Goal: Transaction & Acquisition: Purchase product/service

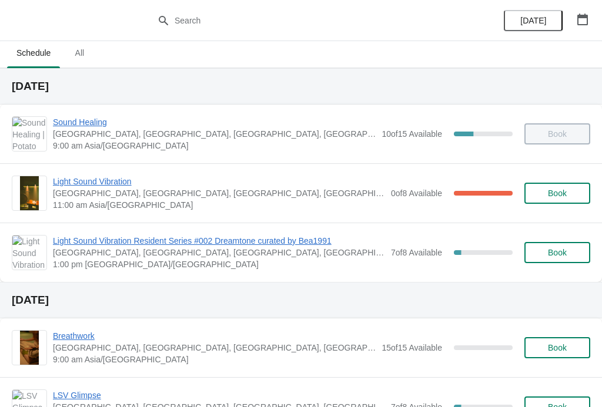
scroll to position [6, 0]
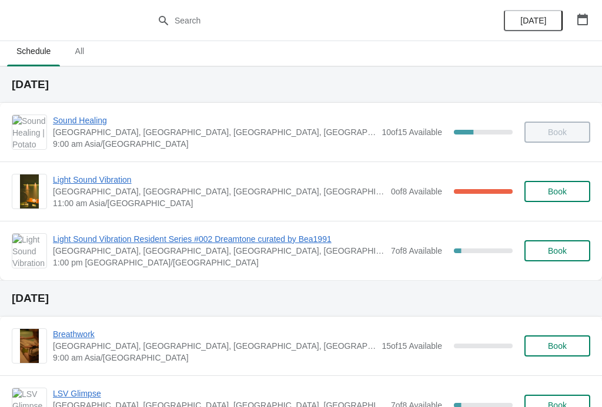
click at [576, 343] on span "Book" at bounding box center [557, 346] width 45 height 9
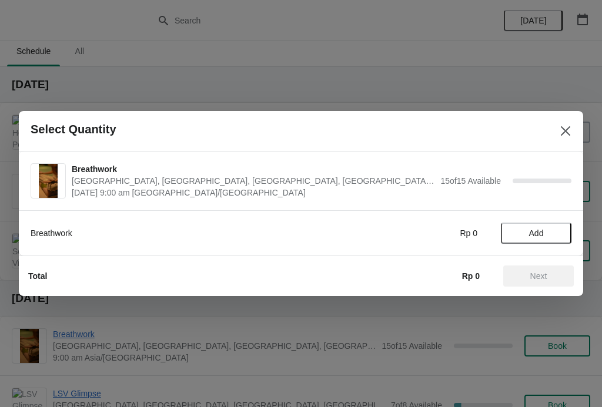
click at [566, 113] on div "Select Quantity" at bounding box center [301, 131] width 564 height 41
click at [564, 135] on icon "Close" at bounding box center [566, 131] width 12 height 12
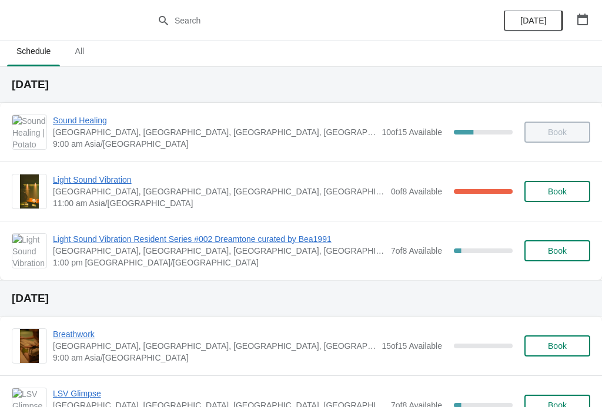
click at [115, 240] on span "Light Sound Vibration Resident Series #002 Dreamtone curated by Bea1991" at bounding box center [219, 239] width 332 height 12
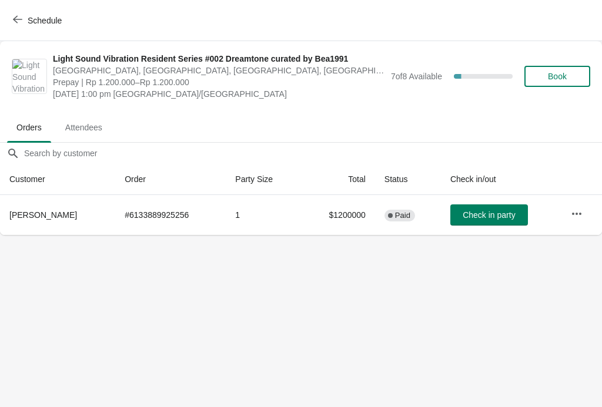
click at [384, 310] on body "Schedule Light Sound Vibration Resident Series #002 Dreamtone curated by Bea199…" at bounding box center [301, 203] width 602 height 407
click at [491, 235] on body "Schedule Light Sound Vibration Resident Series #002 Dreamtone curated by Bea199…" at bounding box center [300, 203] width 602 height 407
click at [506, 219] on span "Check in party" at bounding box center [488, 214] width 52 height 9
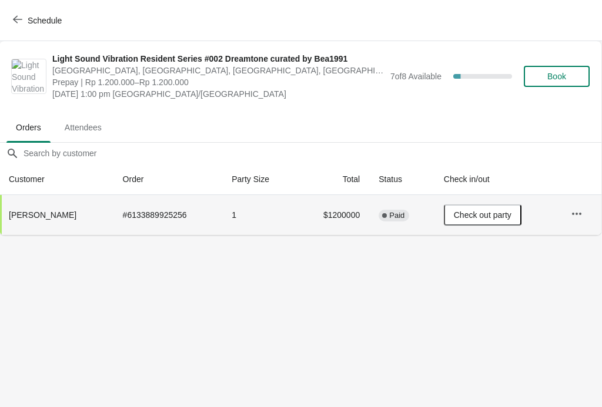
click at [490, 208] on button "Check out party" at bounding box center [483, 215] width 78 height 21
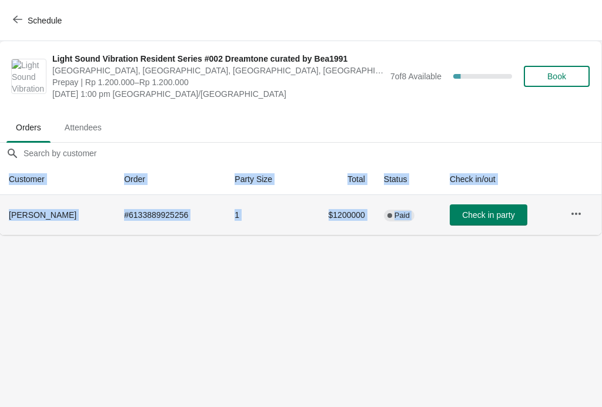
click at [473, 206] on button "Check in party" at bounding box center [489, 215] width 78 height 21
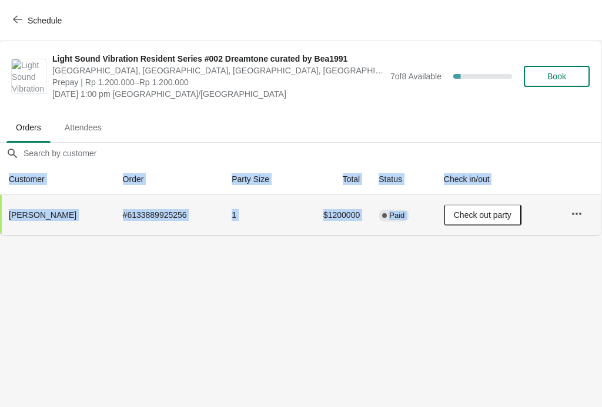
click at [319, 216] on td "$1200000" at bounding box center [332, 215] width 73 height 40
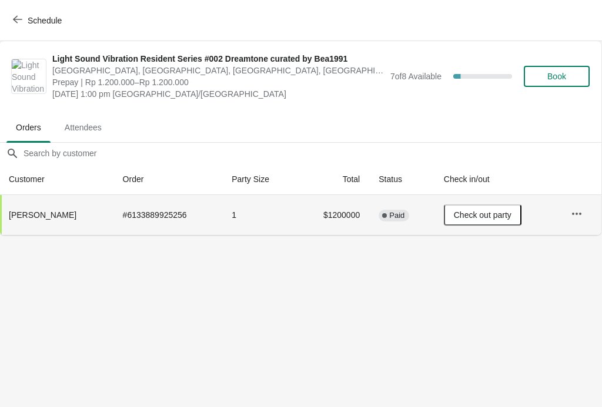
click at [557, 73] on span "Book" at bounding box center [556, 76] width 19 height 9
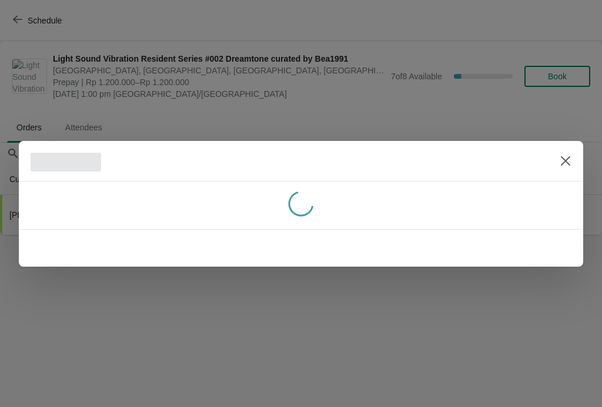
scroll to position [0, 0]
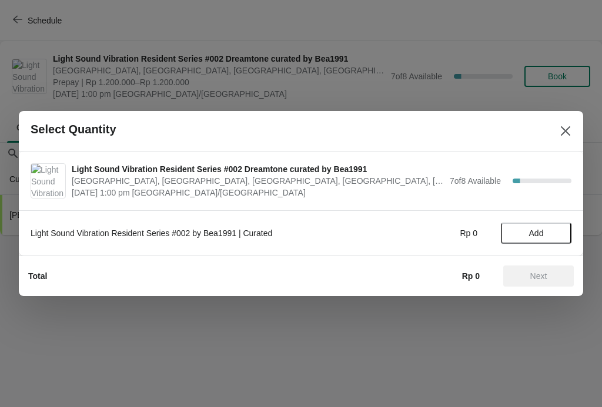
click at [541, 242] on button "Add" at bounding box center [536, 233] width 71 height 21
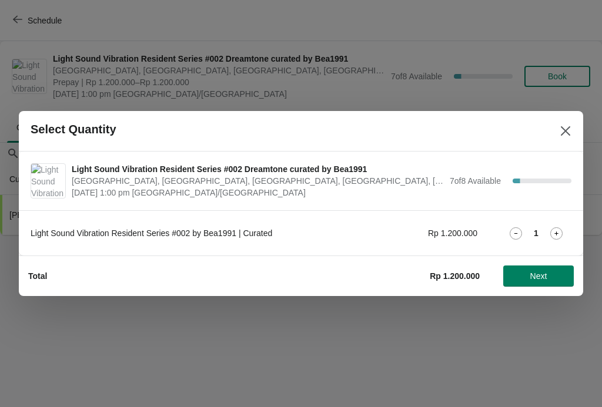
click at [517, 276] on span "Next" at bounding box center [539, 276] width 52 height 9
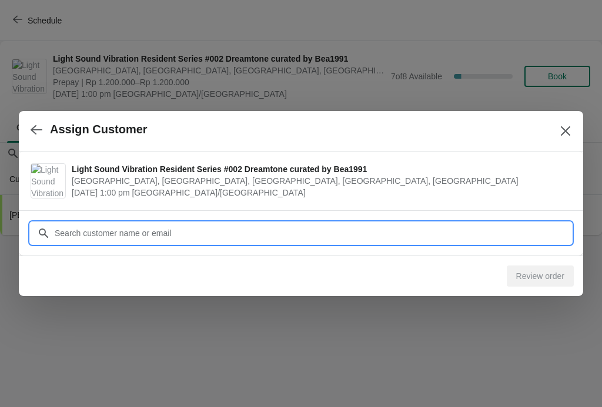
click at [491, 233] on input "Customer" at bounding box center [312, 233] width 517 height 21
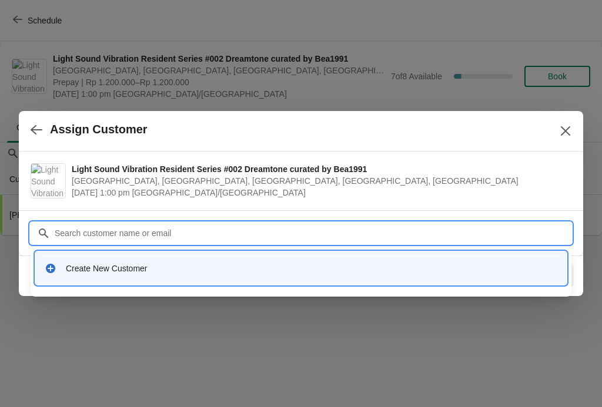
click at [59, 260] on div "Create New Customer" at bounding box center [301, 268] width 522 height 24
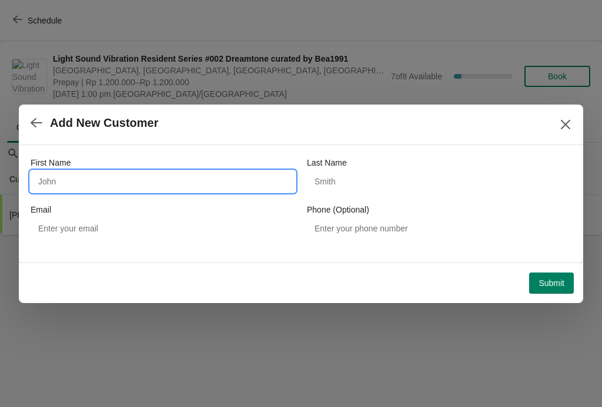
click at [80, 183] on input "First Name" at bounding box center [163, 181] width 265 height 21
type input "[PERSON_NAME]"
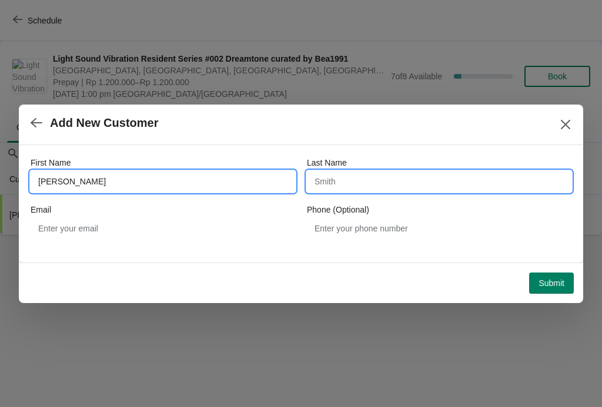
click at [417, 186] on input "Last Name" at bounding box center [439, 181] width 265 height 21
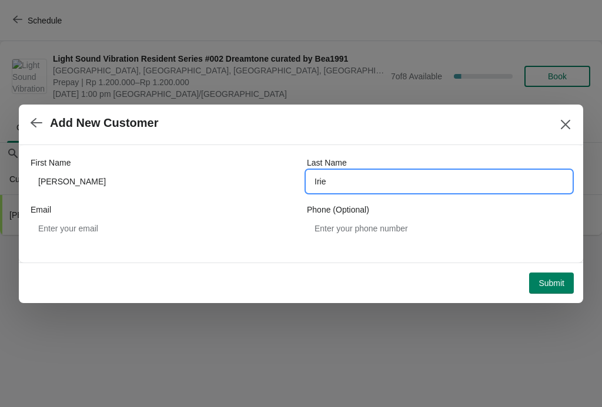
type input "Irie"
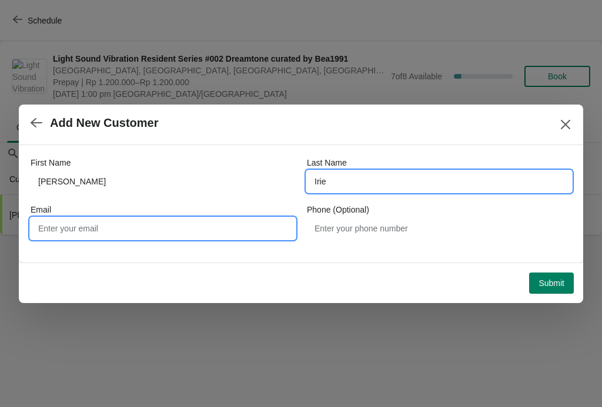
click at [60, 228] on input "Email" at bounding box center [163, 228] width 265 height 21
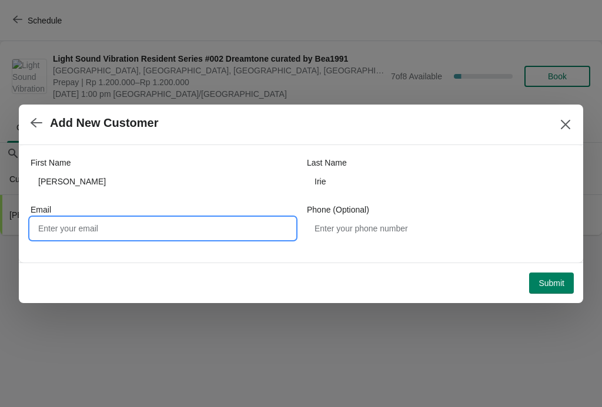
click at [68, 235] on input "Email" at bounding box center [163, 228] width 265 height 21
type input "[EMAIL_ADDRESS][DOMAIN_NAME]"
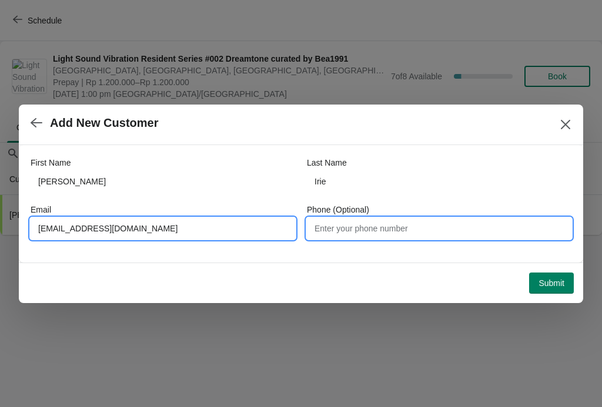
click at [464, 237] on input "Phone (Optional)" at bounding box center [439, 228] width 265 height 21
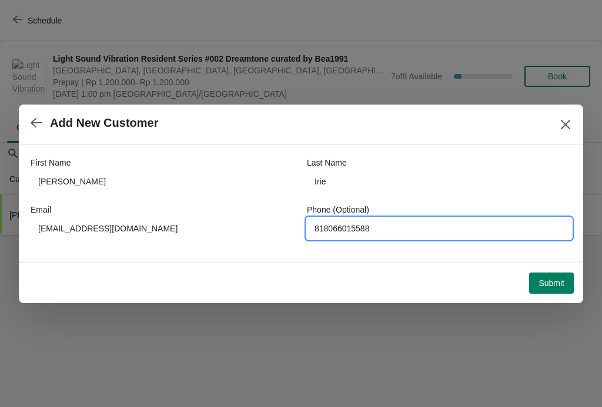
type input "818066015588"
click at [557, 282] on span "Submit" at bounding box center [552, 283] width 26 height 9
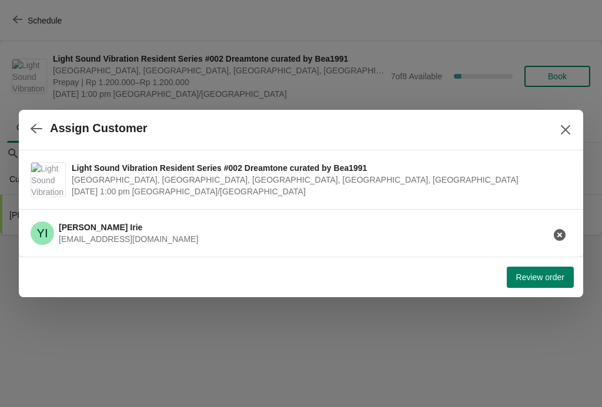
click at [527, 278] on span "Review order" at bounding box center [540, 277] width 48 height 9
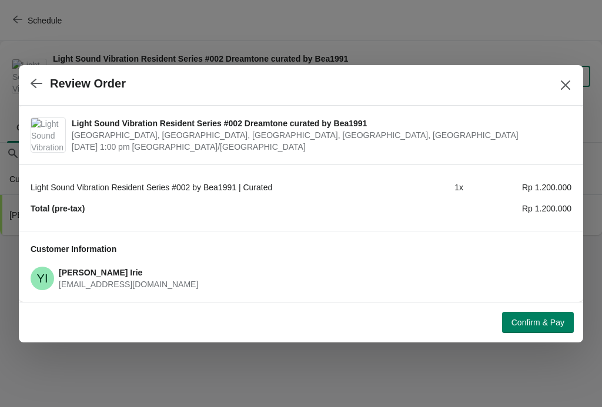
click at [531, 321] on span "Confirm & Pay" at bounding box center [537, 322] width 53 height 9
